Goal: Use online tool/utility: Utilize a website feature to perform a specific function

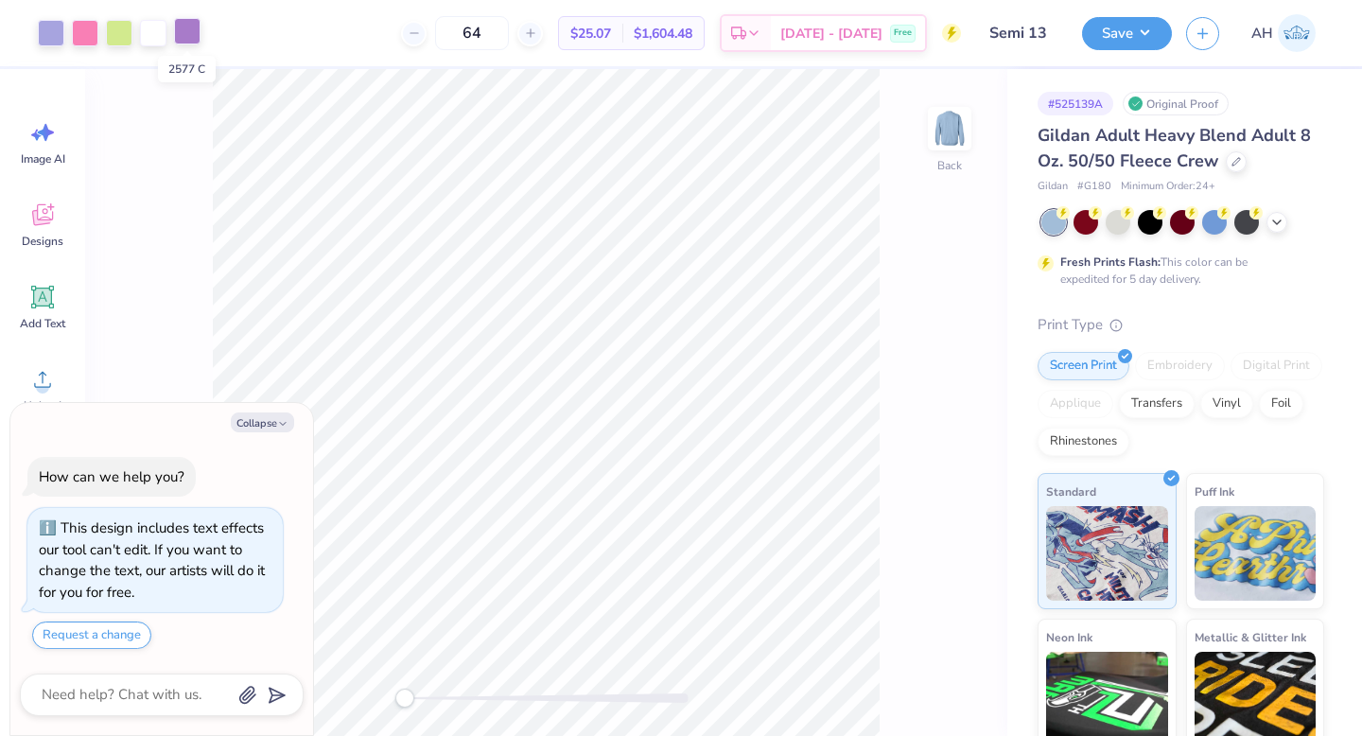
click at [195, 31] on div at bounding box center [187, 31] width 26 height 26
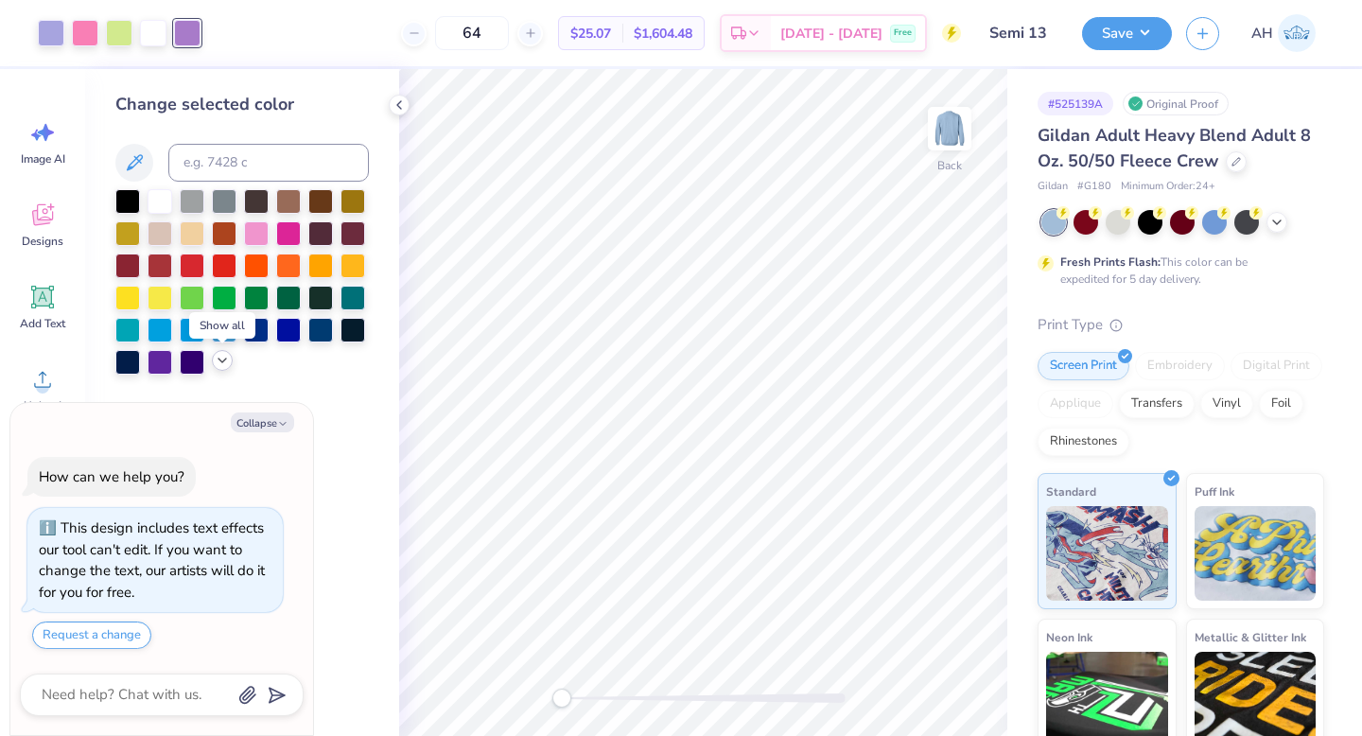
click at [224, 363] on icon at bounding box center [222, 360] width 15 height 15
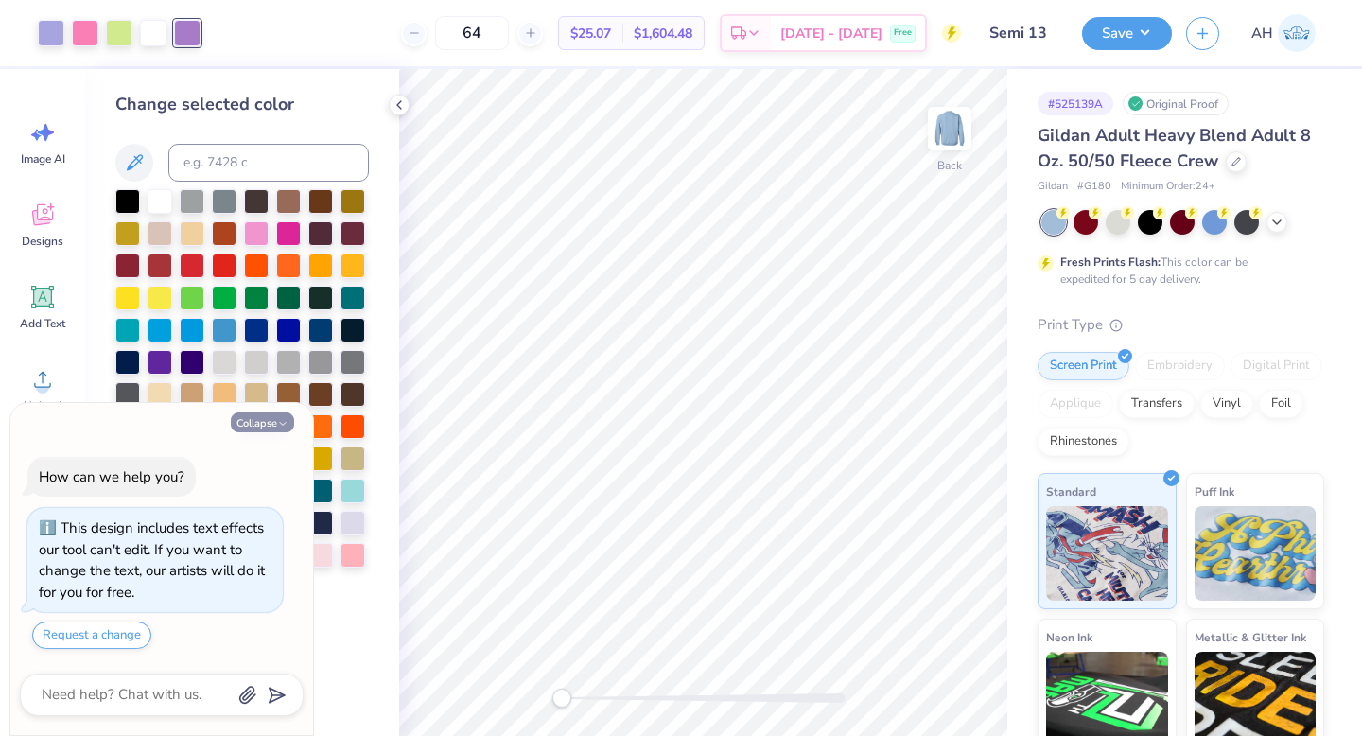
click at [270, 418] on button "Collapse" at bounding box center [262, 423] width 63 height 20
type textarea "x"
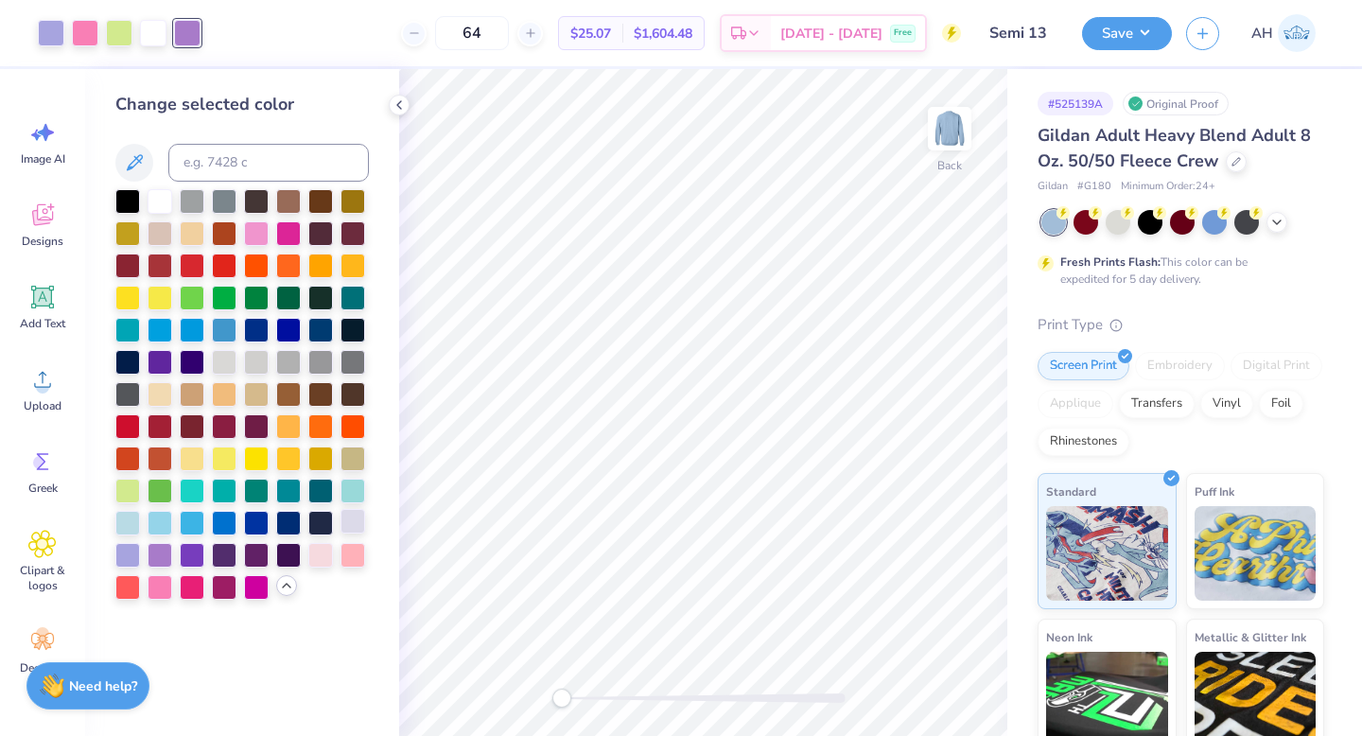
click at [355, 518] on div at bounding box center [353, 521] width 25 height 25
click at [322, 550] on div at bounding box center [320, 553] width 25 height 25
click at [49, 38] on div at bounding box center [51, 31] width 26 height 26
click at [357, 524] on div at bounding box center [353, 521] width 25 height 25
click at [131, 553] on div at bounding box center [127, 553] width 25 height 25
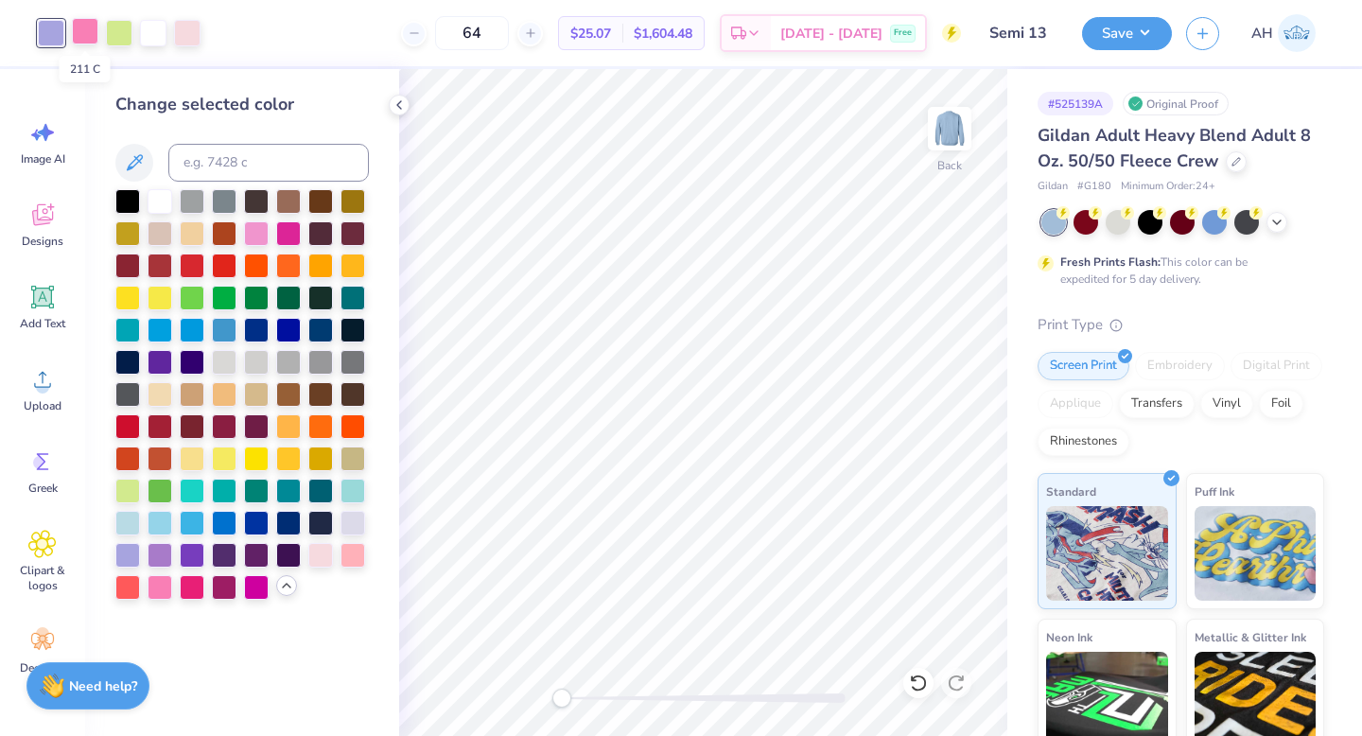
click at [82, 38] on div at bounding box center [85, 31] width 26 height 26
click at [353, 556] on div at bounding box center [353, 553] width 25 height 25
click at [163, 357] on div at bounding box center [160, 360] width 25 height 25
click at [193, 42] on div at bounding box center [187, 31] width 26 height 26
click at [349, 552] on div at bounding box center [353, 553] width 25 height 25
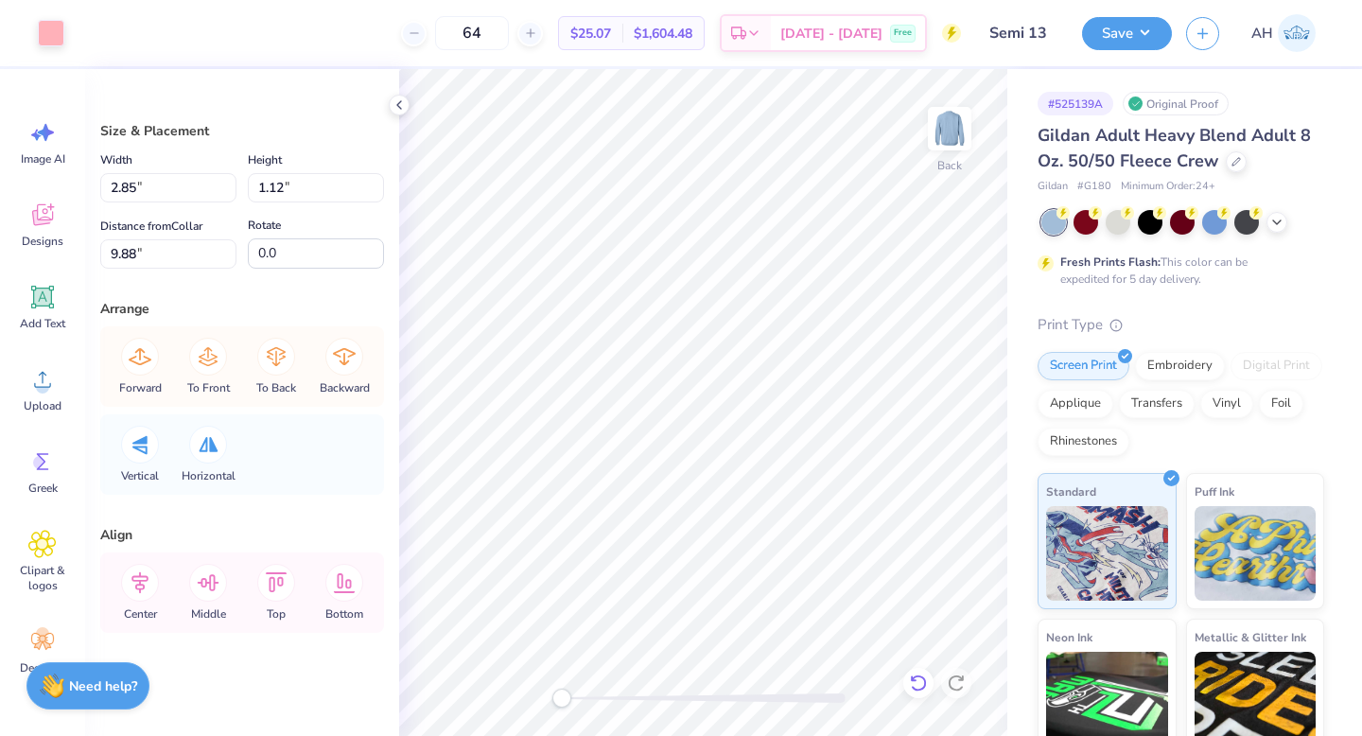
click at [916, 682] on icon at bounding box center [918, 683] width 19 height 19
type input "9.73"
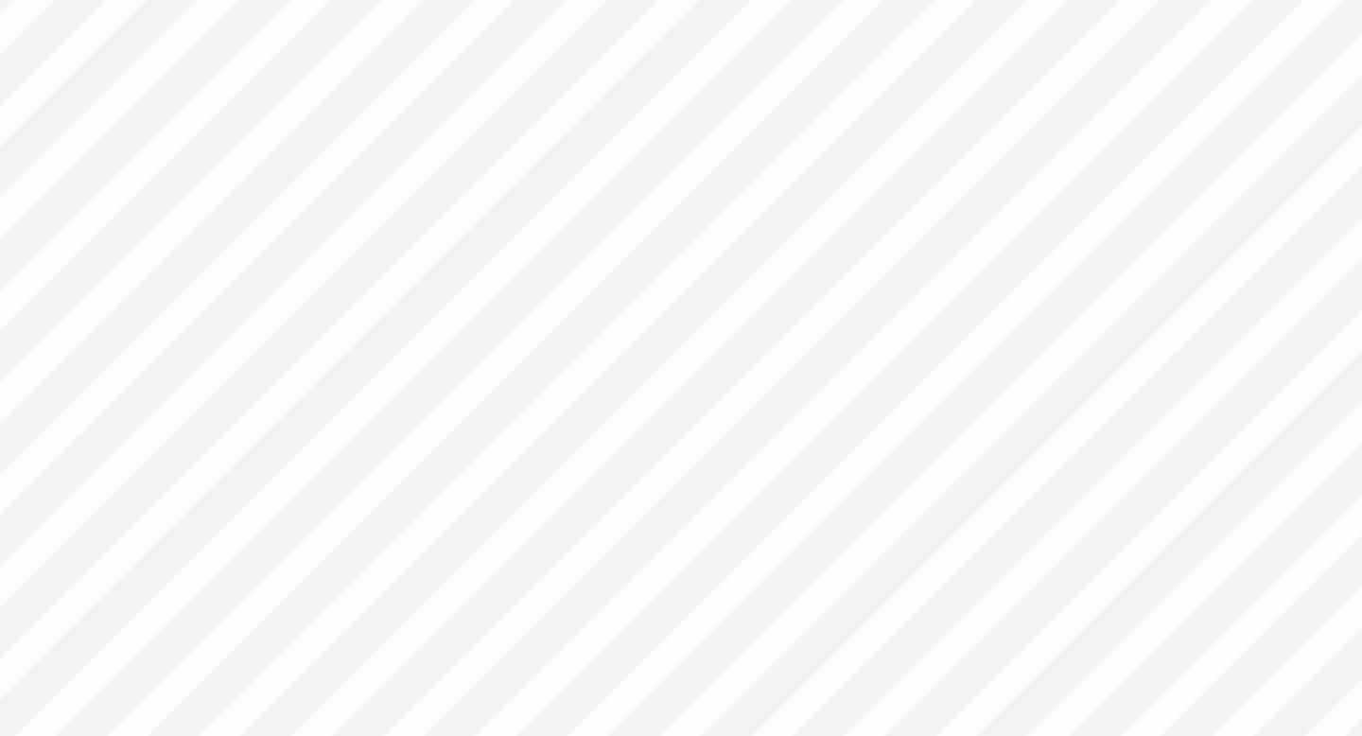
type input "13.04"
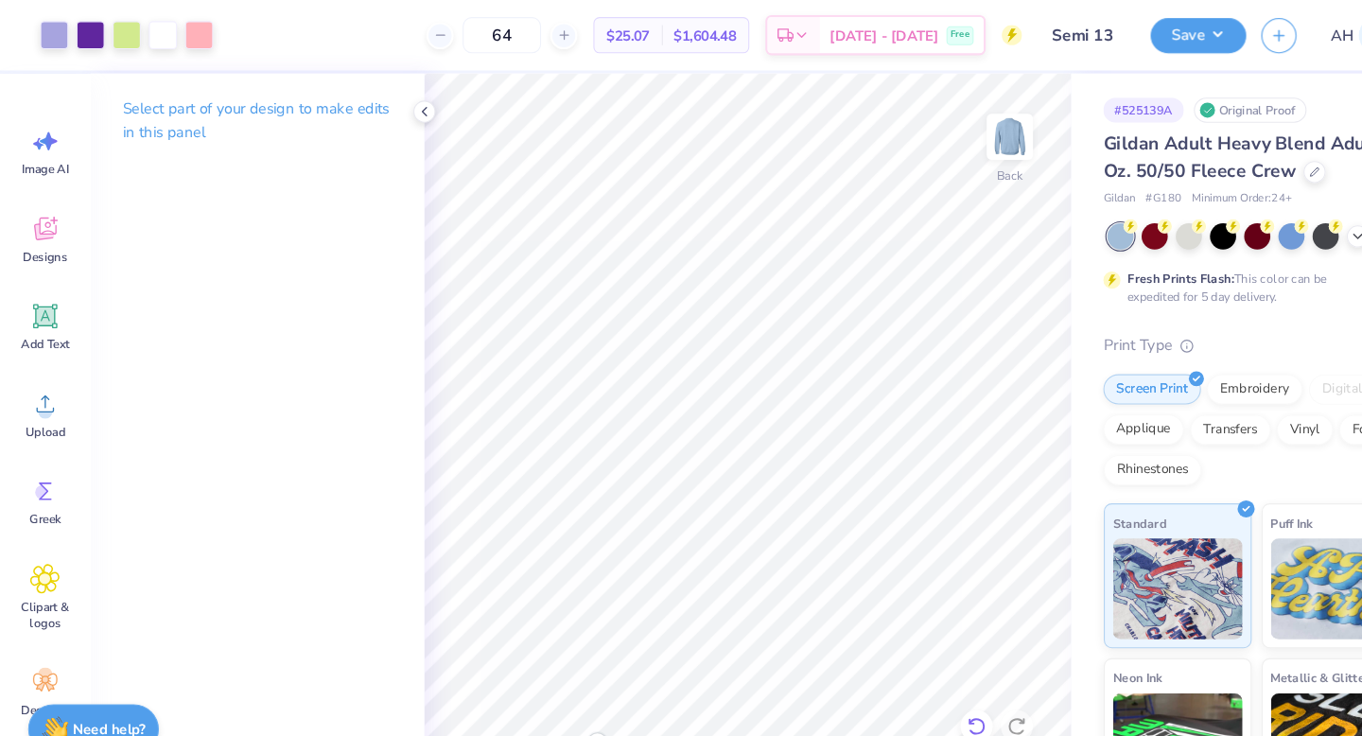
click at [916, 685] on icon at bounding box center [918, 683] width 19 height 19
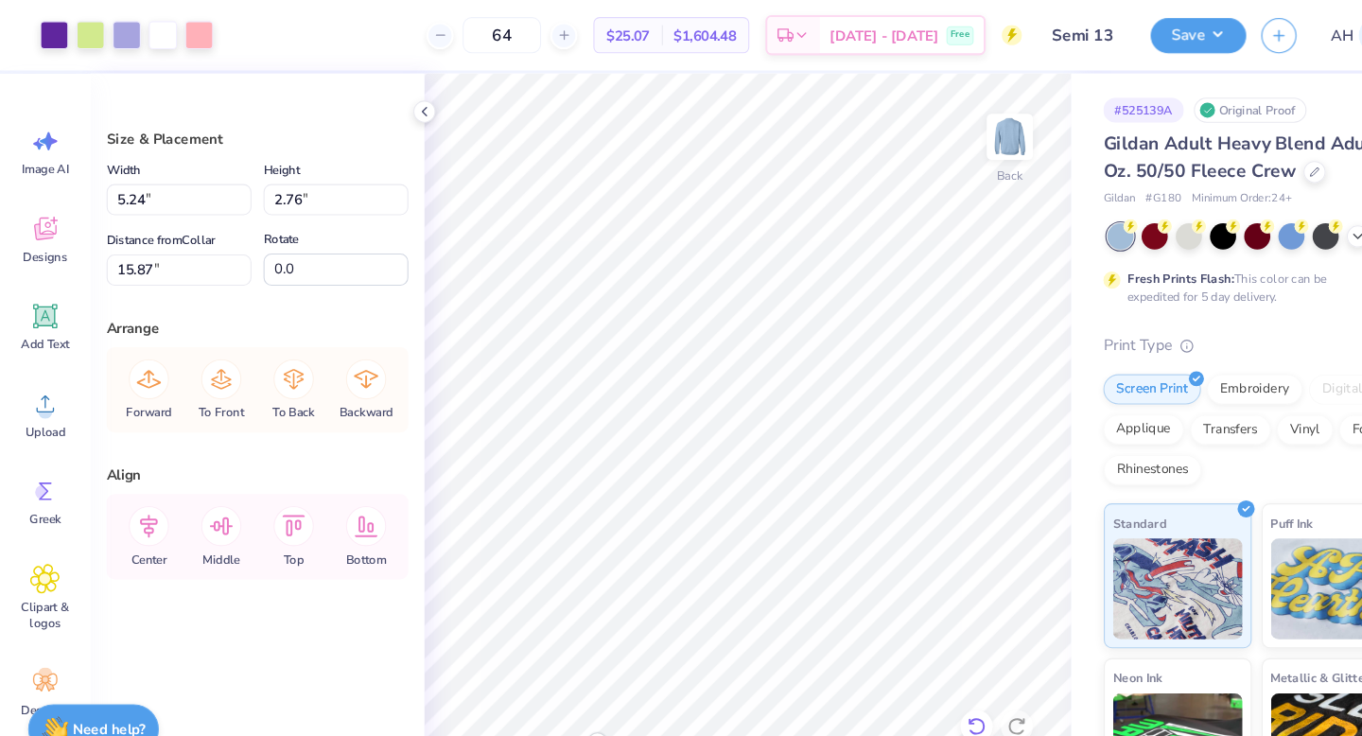
click at [912, 680] on icon at bounding box center [914, 678] width 4 height 4
type input "13.53"
type input "3.00"
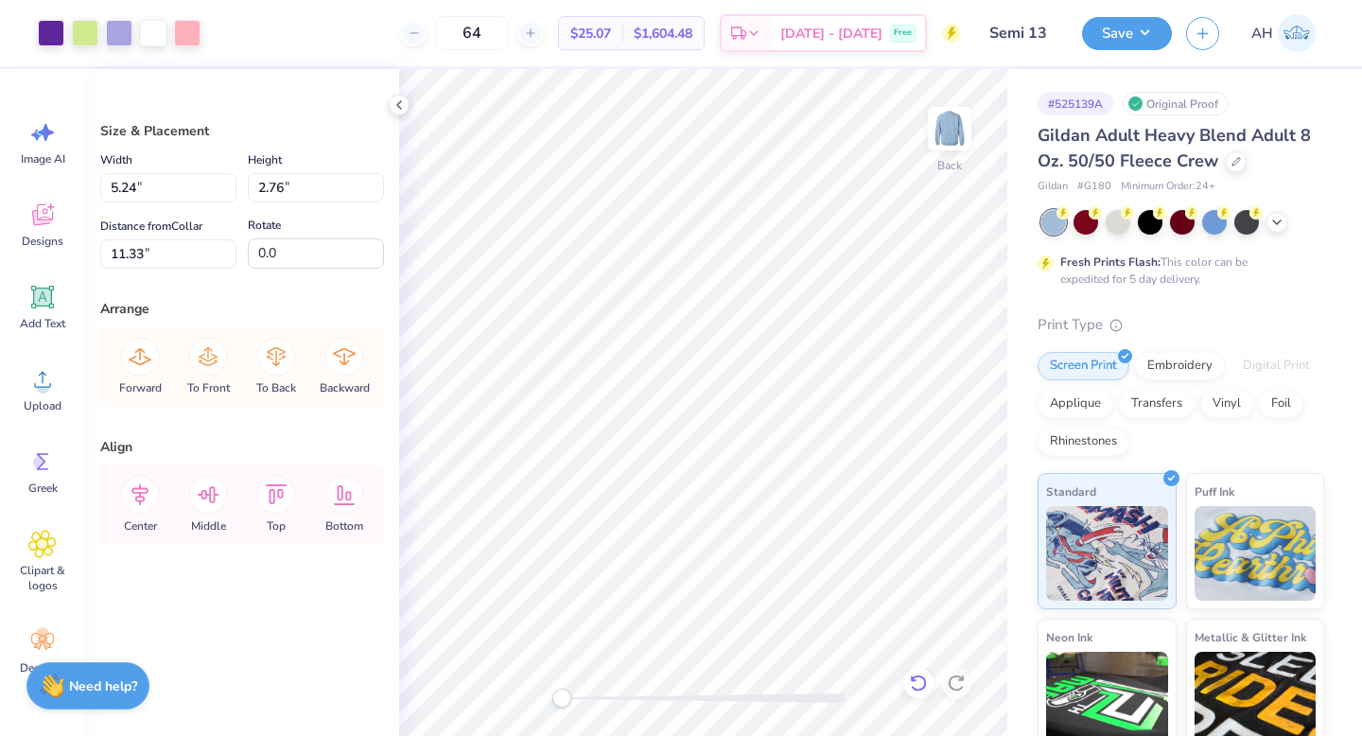
click at [918, 693] on div at bounding box center [919, 683] width 30 height 30
type input "11.56"
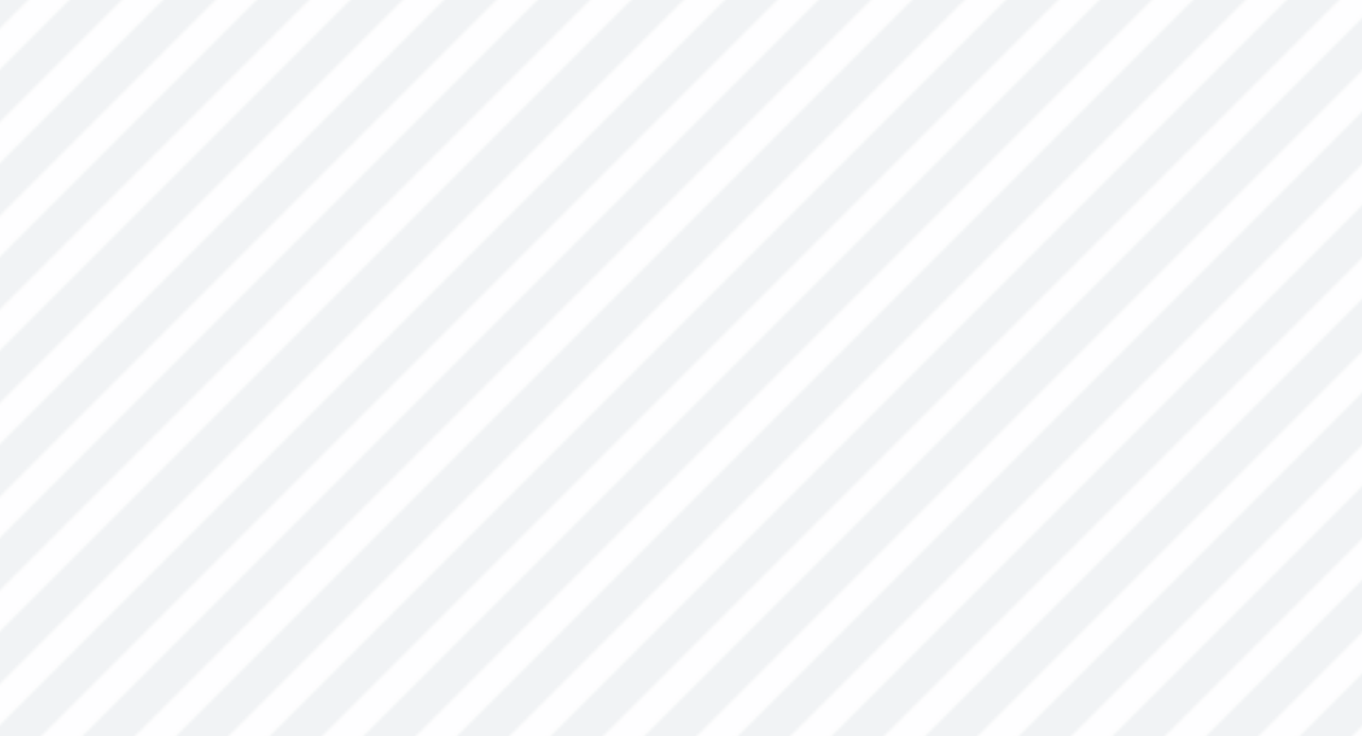
type input "11.33"
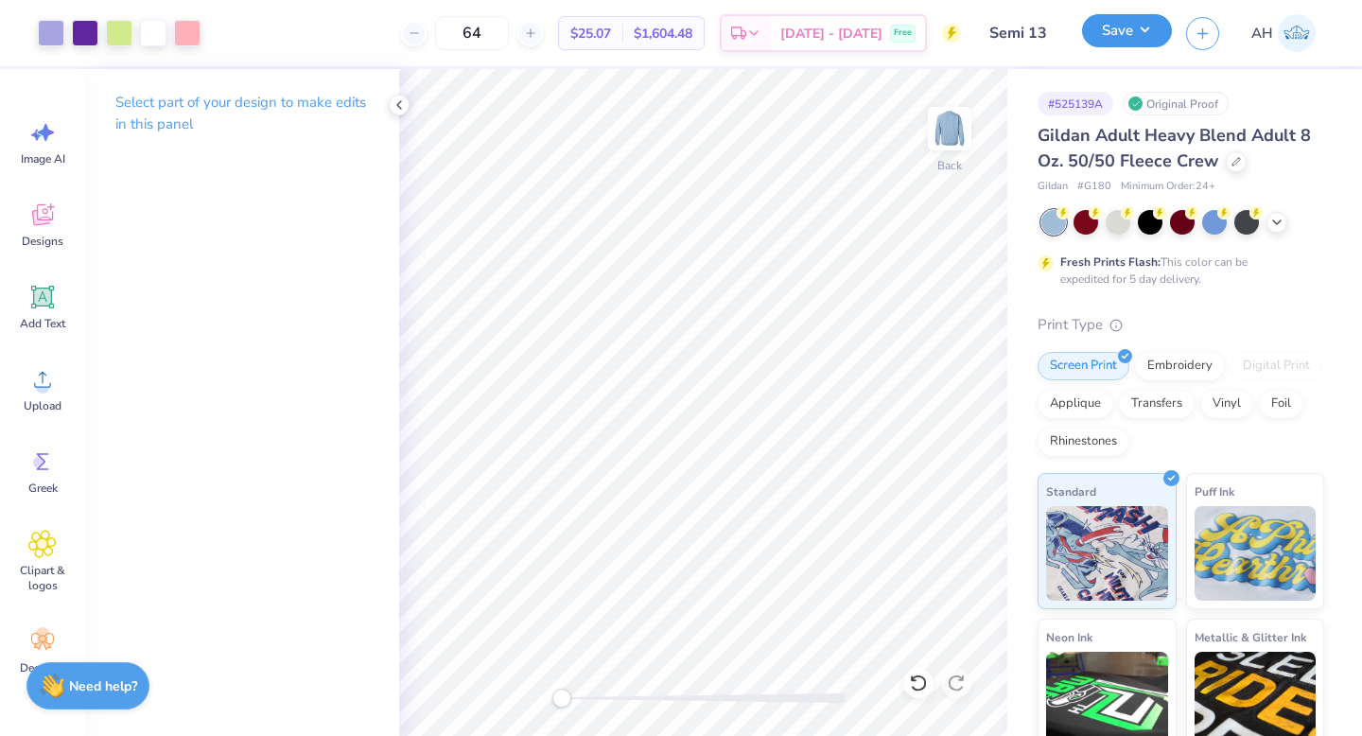
click at [1136, 33] on button "Save" at bounding box center [1127, 30] width 90 height 33
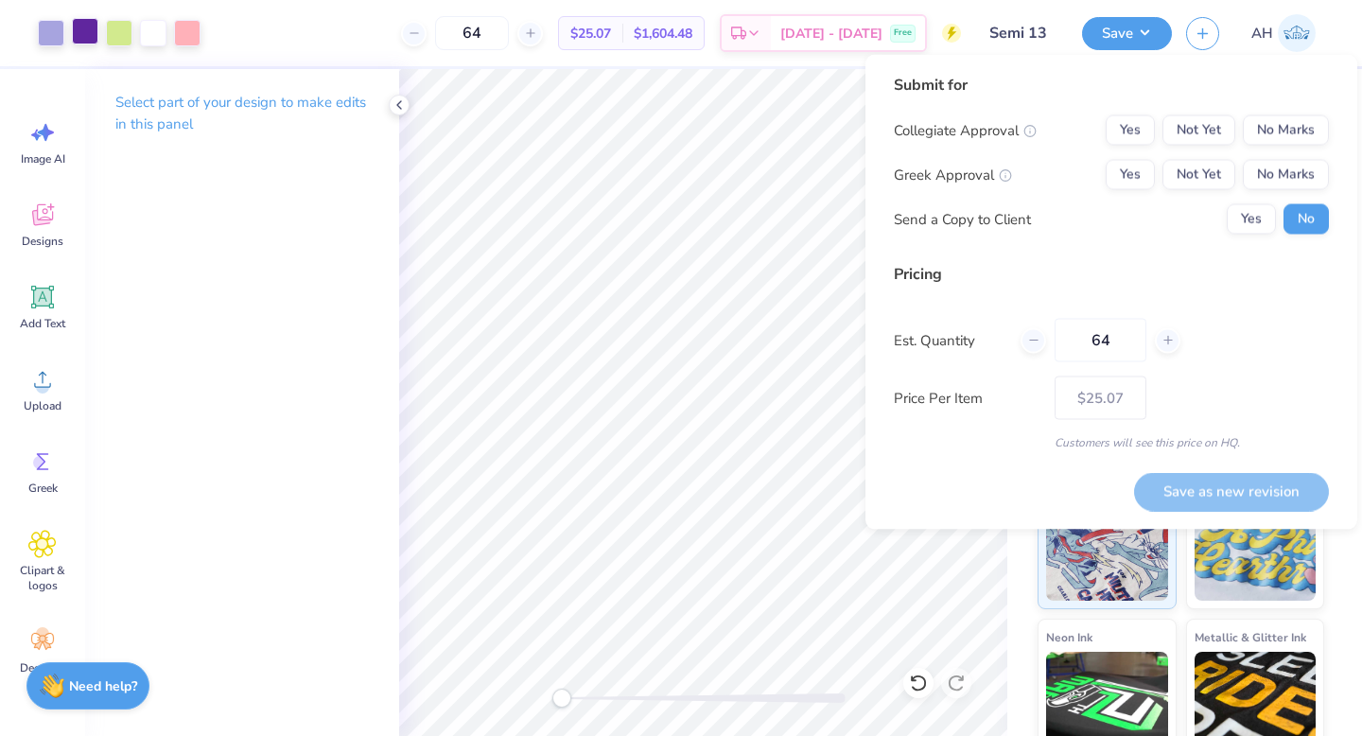
click at [80, 37] on div at bounding box center [85, 31] width 26 height 26
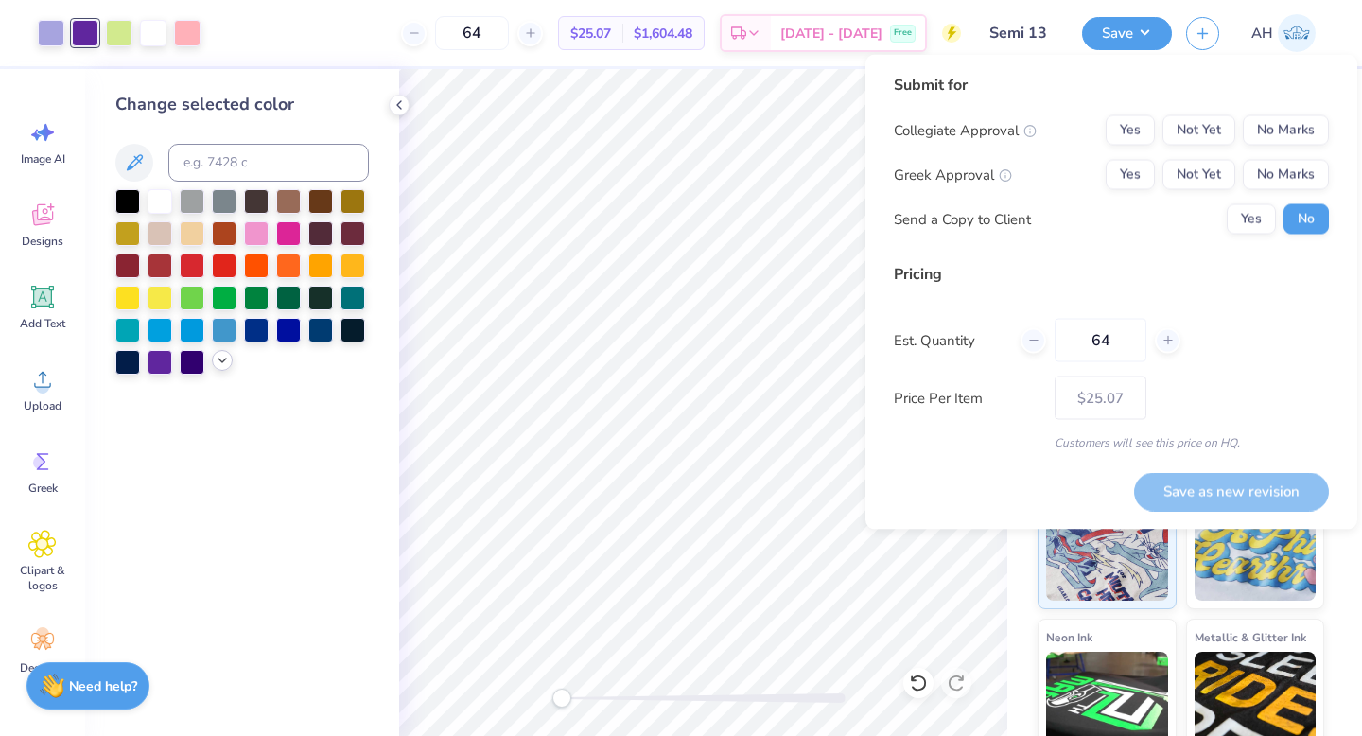
click at [224, 360] on icon at bounding box center [222, 360] width 15 height 15
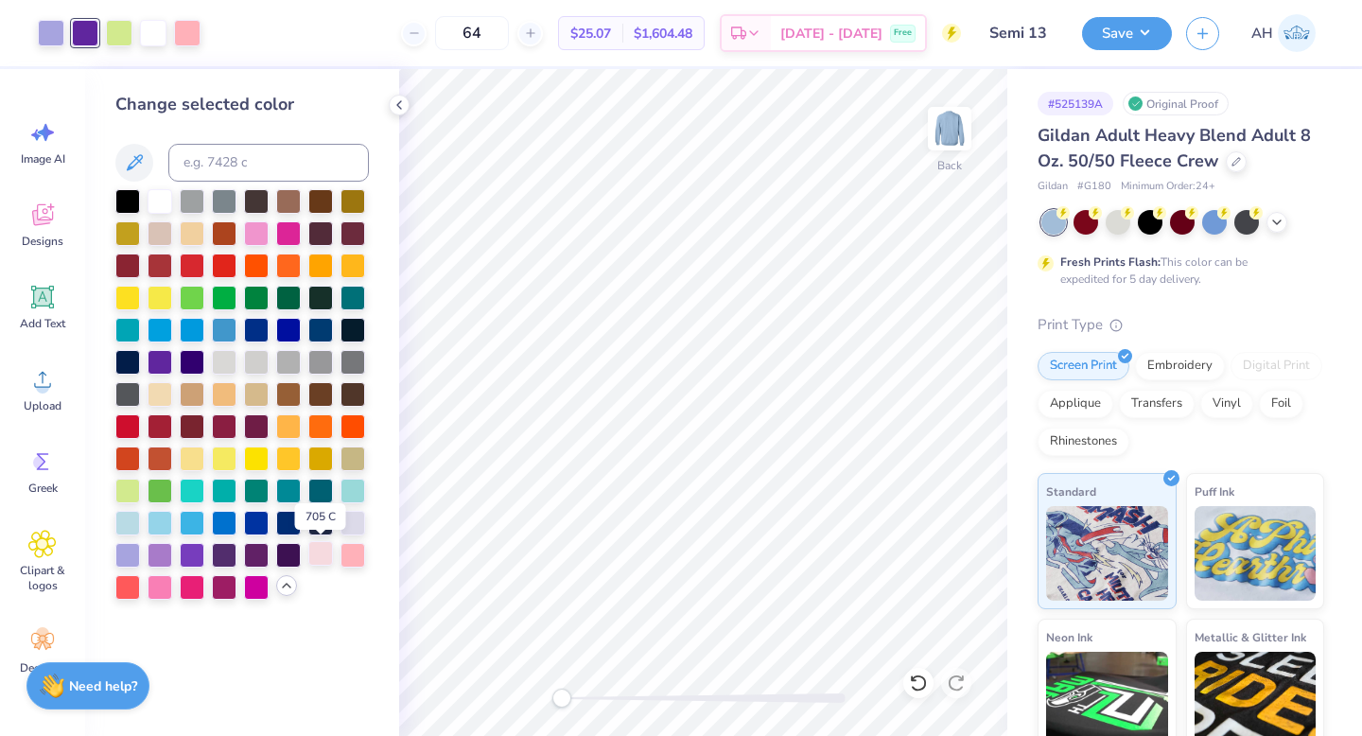
click at [321, 553] on div at bounding box center [320, 553] width 25 height 25
click at [1129, 35] on button "Save" at bounding box center [1127, 30] width 90 height 33
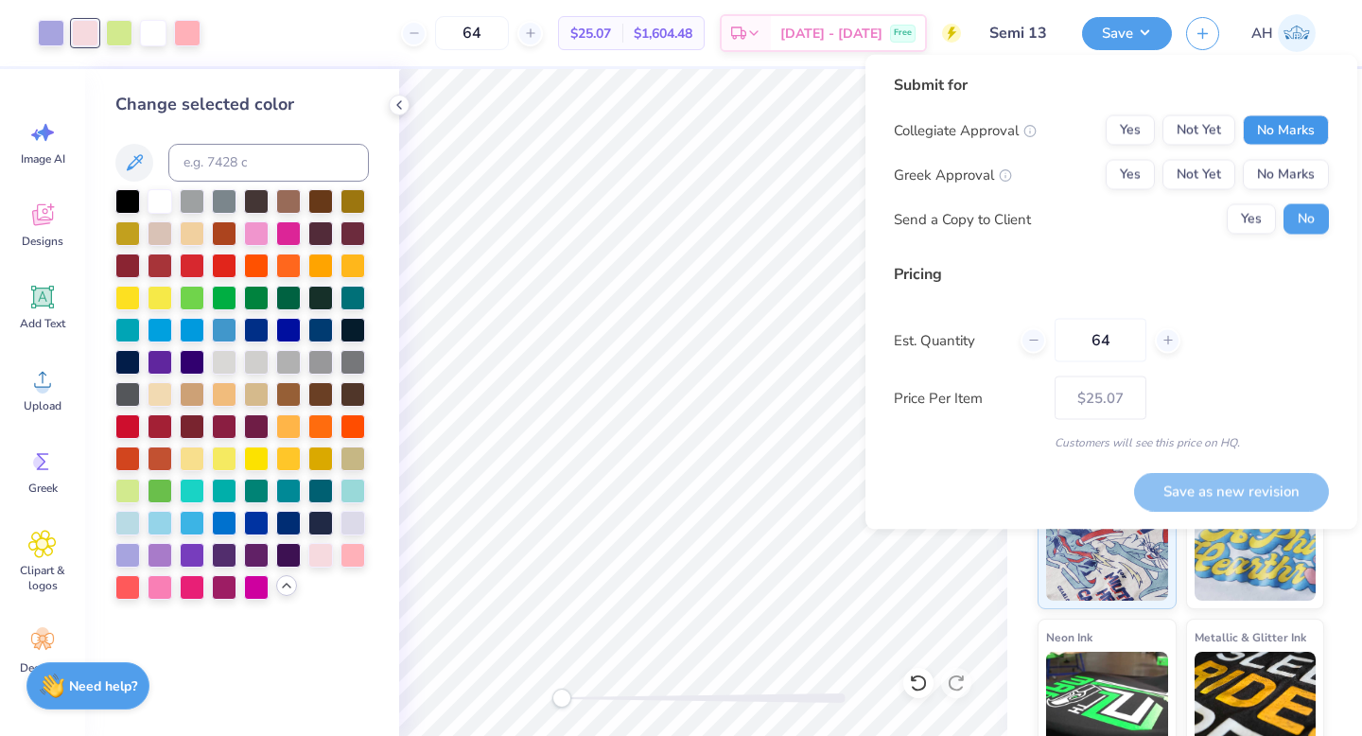
click at [1295, 120] on button "No Marks" at bounding box center [1286, 130] width 86 height 30
click at [1126, 175] on button "Yes" at bounding box center [1130, 175] width 49 height 30
click at [1191, 481] on button "Save as new revision" at bounding box center [1231, 491] width 195 height 39
type input "$25.07"
